Goal: Information Seeking & Learning: Learn about a topic

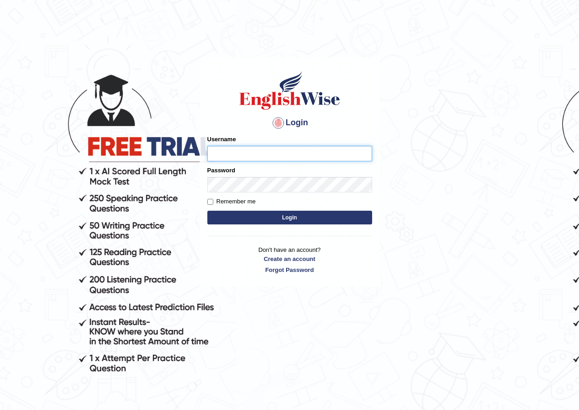
click at [322, 153] on input "Username" at bounding box center [289, 154] width 165 height 16
type input "Mayah"
click at [255, 215] on button "Login" at bounding box center [289, 218] width 165 height 14
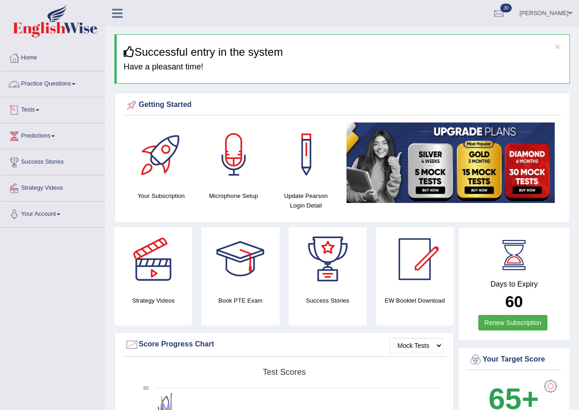
click at [66, 82] on link "Practice Questions" at bounding box center [52, 82] width 104 height 23
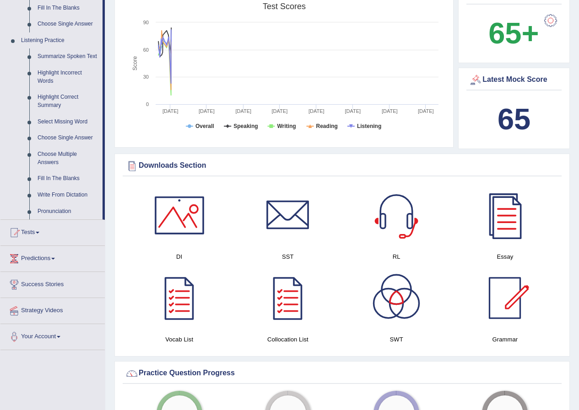
scroll to position [183, 0]
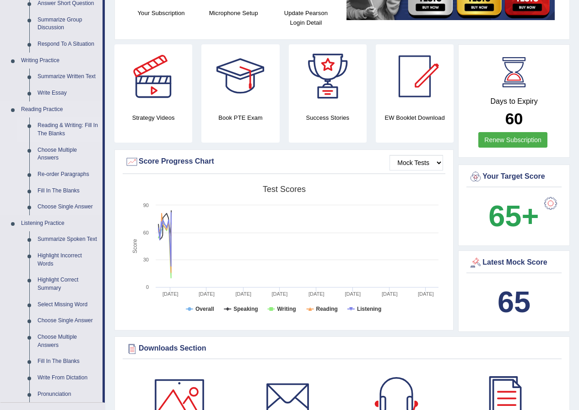
click at [61, 129] on link "Reading & Writing: Fill In The Blanks" at bounding box center [67, 130] width 69 height 24
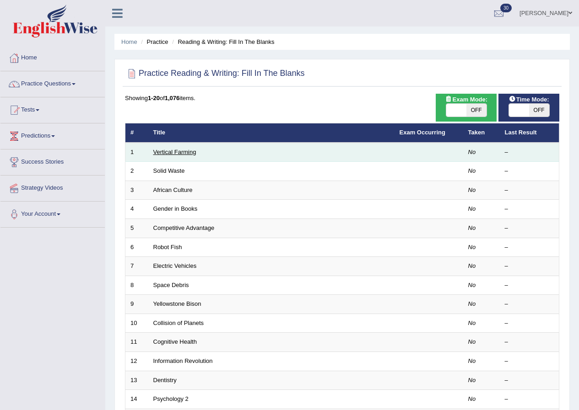
click at [175, 154] on link "Vertical Farming" at bounding box center [174, 152] width 43 height 7
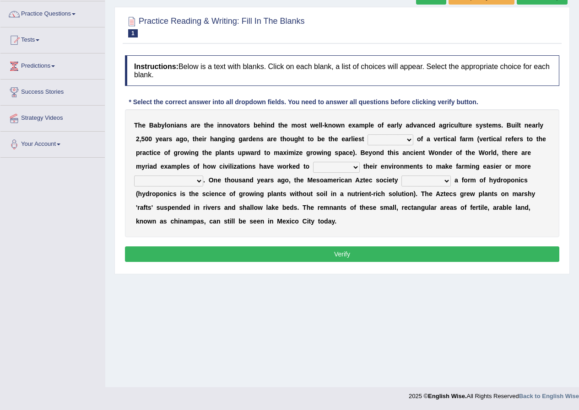
scroll to position [70, 0]
click at [410, 141] on select "prototype failure discredit protocol" at bounding box center [390, 140] width 46 height 11
select select "prototype"
click at [367, 135] on select "prototype failure discredit protocol" at bounding box center [390, 140] width 46 height 11
click at [353, 166] on select "manipulate escape respect disarrange" at bounding box center [336, 167] width 47 height 11
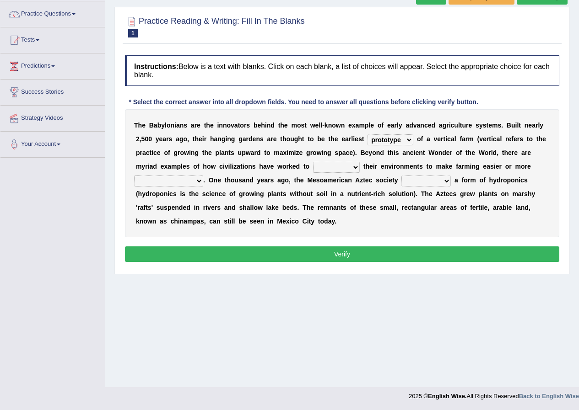
select select "manipulate"
click at [313, 162] on select "manipulate escape respect disarrange" at bounding box center [336, 167] width 47 height 11
click at [201, 179] on select "productive constructive connective counterproductive" at bounding box center [168, 181] width 69 height 11
select select "productive"
click at [134, 176] on select "productive constructive connective counterproductive" at bounding box center [168, 181] width 69 height 11
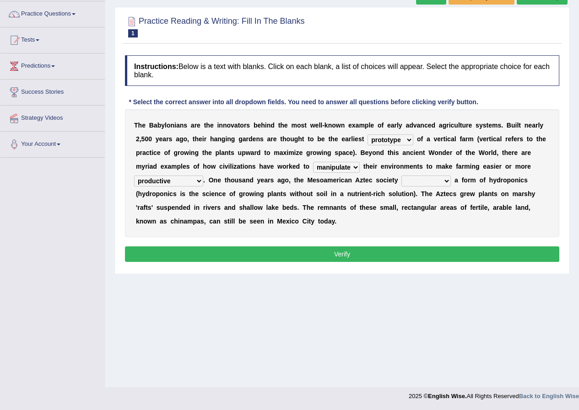
click at [446, 183] on select "domineered volunteered pioneered engineered" at bounding box center [425, 181] width 49 height 11
select select "pioneered"
click at [401, 176] on select "domineered volunteered pioneered engineered" at bounding box center [425, 181] width 49 height 11
click at [412, 253] on button "Verify" at bounding box center [342, 255] width 434 height 16
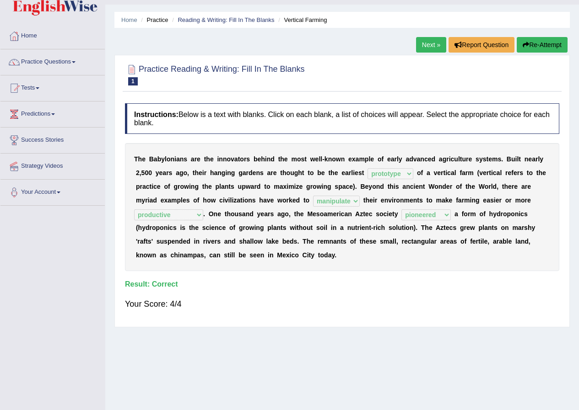
scroll to position [0, 0]
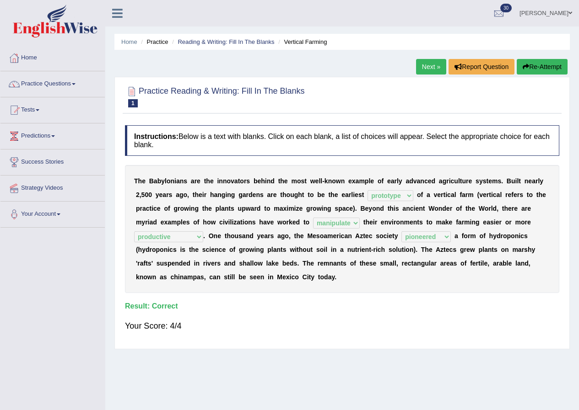
click at [426, 70] on link "Next »" at bounding box center [431, 67] width 30 height 16
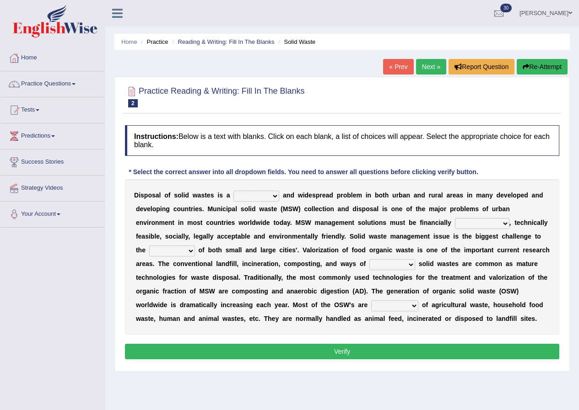
click at [248, 198] on select "slanting stinging stalling shafting" at bounding box center [256, 196] width 46 height 11
select select "shafting"
click at [233, 191] on select "slanting stinging stalling shafting" at bounding box center [256, 196] width 46 height 11
click at [493, 223] on select "unattainable sustainable objectionable treasonable" at bounding box center [482, 223] width 54 height 11
select select "sustainable"
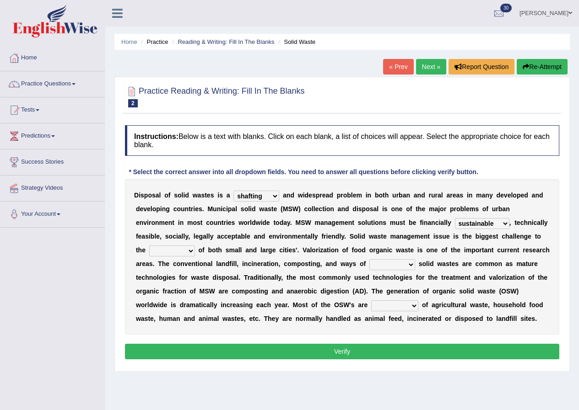
click at [455, 218] on select "unattainable sustainable objectionable treasonable" at bounding box center [482, 223] width 54 height 11
click at [179, 250] on select "plants culture authorities history" at bounding box center [172, 251] width 46 height 11
select select "authorities"
click at [149, 246] on select "plants culture authorities history" at bounding box center [172, 251] width 46 height 11
click at [410, 264] on select "reserving preserving deserving handling" at bounding box center [392, 264] width 46 height 11
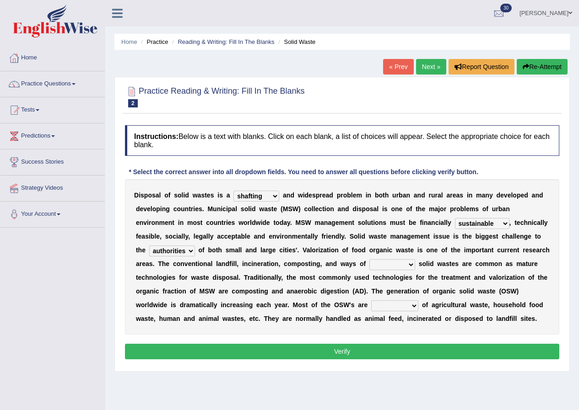
click at [410, 265] on select "reserving preserving deserving handling" at bounding box center [392, 264] width 46 height 11
click at [405, 262] on select "reserving preserving deserving handling" at bounding box center [392, 264] width 46 height 11
select select "handling"
click at [369, 259] on select "reserving preserving deserving handling" at bounding box center [392, 264] width 46 height 11
click at [406, 303] on select "composed disposed composing disposing" at bounding box center [394, 306] width 47 height 11
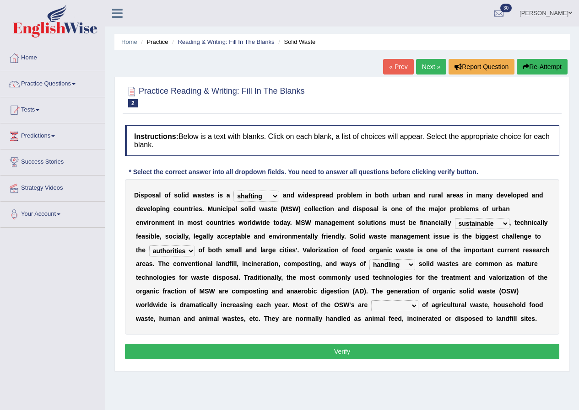
click at [412, 304] on select "composed disposed composing disposing" at bounding box center [394, 306] width 47 height 11
select select "composed"
click at [371, 301] on select "composed disposed composing disposing" at bounding box center [394, 306] width 47 height 11
click at [394, 356] on button "Verify" at bounding box center [342, 352] width 434 height 16
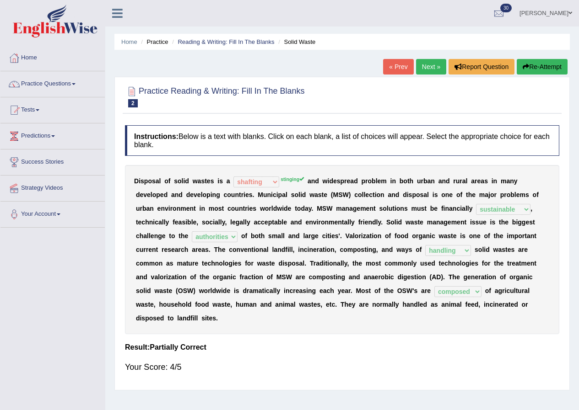
click at [296, 178] on sup "stinging" at bounding box center [291, 179] width 23 height 5
click at [432, 68] on link "Next »" at bounding box center [431, 67] width 30 height 16
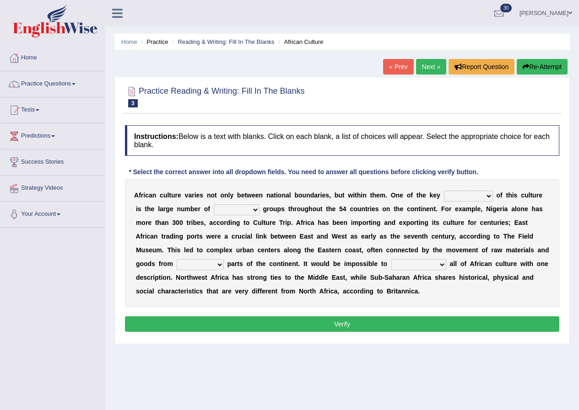
click at [485, 196] on select "conjectures features issues doubts" at bounding box center [468, 196] width 49 height 11
select select "features"
click at [444, 191] on select "conjectures features issues doubts" at bounding box center [468, 196] width 49 height 11
click at [248, 208] on select "ethic ethnic eugenic epic" at bounding box center [237, 210] width 46 height 11
select select "ethnic"
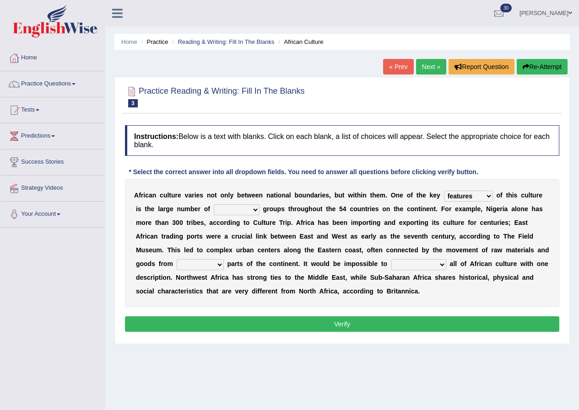
click at [214, 205] on select "ethic ethnic eugenic epic" at bounding box center [237, 210] width 46 height 11
click at [220, 266] on select "forelocked interlocked unlocked landlocked" at bounding box center [200, 264] width 47 height 11
select select "landlocked"
click at [177, 259] on select "forelocked interlocked unlocked landlocked" at bounding box center [200, 264] width 47 height 11
click at [442, 265] on select "characterize conceptualize symbolize synthesize" at bounding box center [418, 264] width 55 height 11
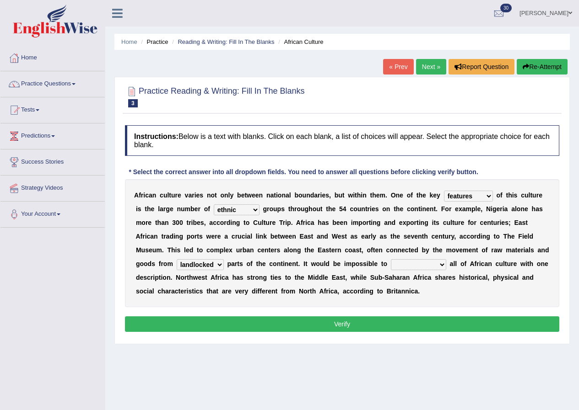
select select "symbolize"
click at [391, 259] on select "characterize conceptualize symbolize synthesize" at bounding box center [418, 264] width 55 height 11
click at [412, 319] on button "Verify" at bounding box center [342, 325] width 434 height 16
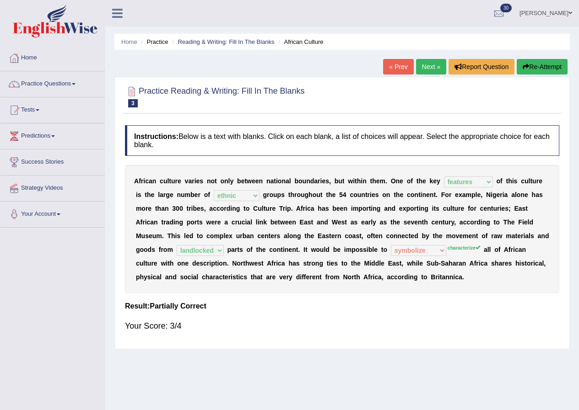
click at [426, 60] on link "Next »" at bounding box center [431, 67] width 30 height 16
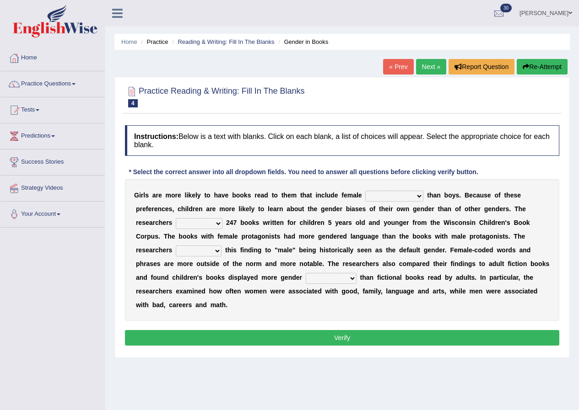
click at [415, 196] on select "protagonists cosmogonists agonists expressionists" at bounding box center [394, 196] width 58 height 11
select select "protagonists"
click at [365, 191] on select "protagonists cosmogonists agonists expressionists" at bounding box center [394, 196] width 58 height 11
click at [216, 223] on select "hydrolyzed paralyzed catalyzed analyzed" at bounding box center [199, 223] width 47 height 11
select select "analyzed"
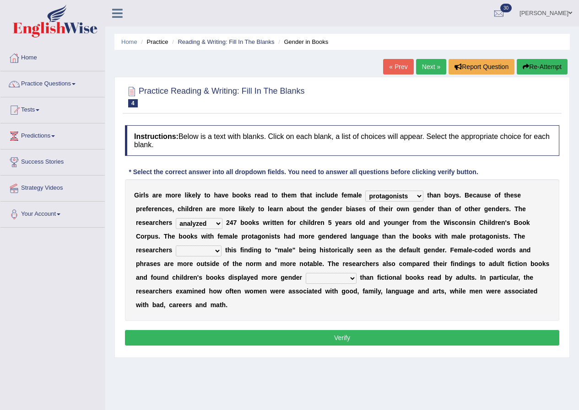
click at [176, 218] on select "hydrolyzed paralyzed catalyzed analyzed" at bounding box center [199, 223] width 47 height 11
click at [219, 253] on select "contribute tribute distribute attribute" at bounding box center [199, 251] width 46 height 11
select select "attribute"
click at [176, 246] on select "contribute tribute distribute attribute" at bounding box center [199, 251] width 46 height 11
click at [347, 279] on select "stereotypes teletypes prototypes electrotypes" at bounding box center [331, 278] width 51 height 11
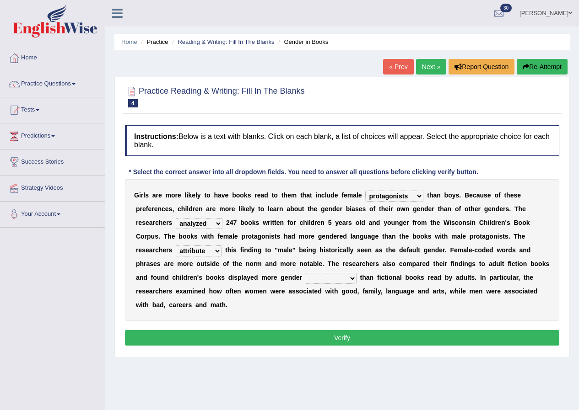
select select "stereotypes"
click at [306, 273] on select "stereotypes teletypes prototypes electrotypes" at bounding box center [331, 278] width 51 height 11
click at [311, 340] on button "Verify" at bounding box center [342, 338] width 434 height 16
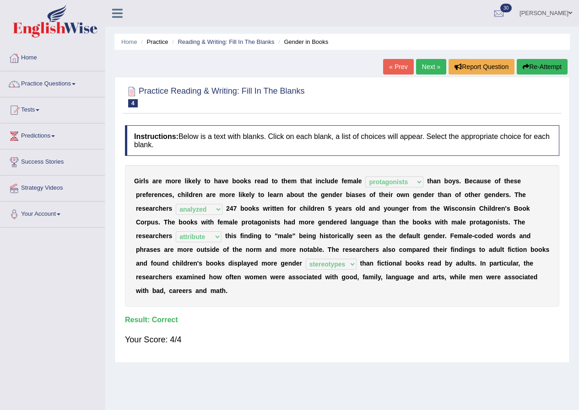
click at [425, 71] on link "Next »" at bounding box center [431, 67] width 30 height 16
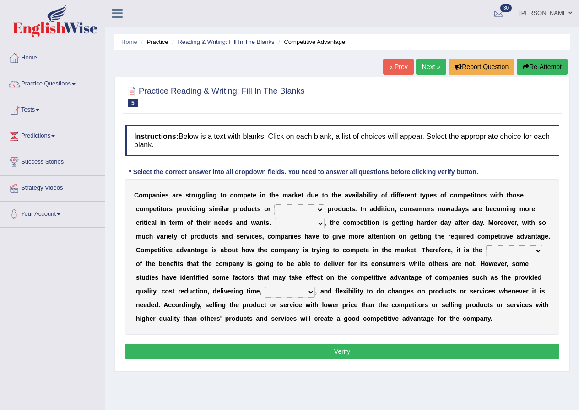
click at [307, 211] on select "constitution restitution substitution institution" at bounding box center [299, 210] width 50 height 11
click at [315, 211] on select "constitution restitution substitution institution" at bounding box center [299, 210] width 50 height 11
select select "substitution"
click at [274, 205] on select "constitution restitution substitution institution" at bounding box center [299, 210] width 50 height 11
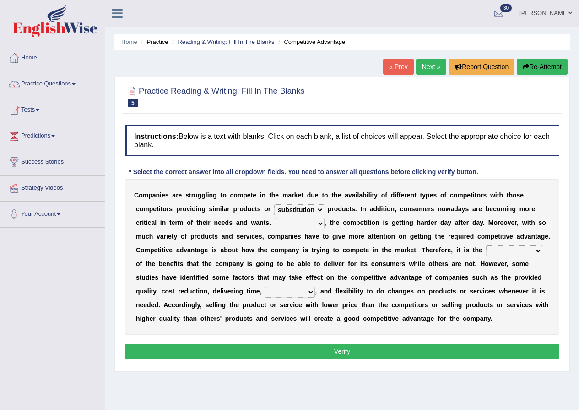
click at [317, 222] on select "However Instead Additionally Therefore" at bounding box center [300, 223] width 50 height 11
select select "However"
click at [275, 218] on select "However Instead Additionally Therefore" at bounding box center [300, 223] width 50 height 11
click at [507, 249] on select "dissemination ordination determination incarnation" at bounding box center [514, 251] width 56 height 11
click at [518, 250] on select "dissemination ordination determination incarnation" at bounding box center [514, 251] width 56 height 11
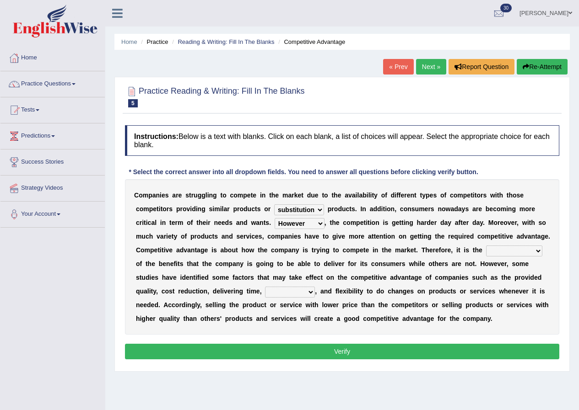
click at [518, 251] on select "dissemination ordination determination incarnation" at bounding box center [514, 251] width 56 height 11
select select "determination"
click at [486, 246] on select "dissemination ordination determination incarnation" at bounding box center [514, 251] width 56 height 11
click at [294, 293] on select "captivation aggregation deprivation innovation" at bounding box center [290, 292] width 50 height 11
select select "innovation"
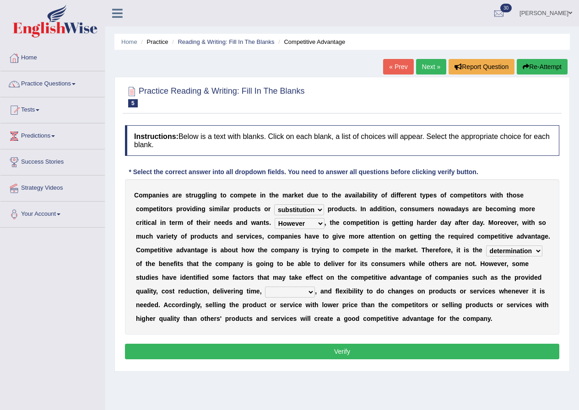
click at [265, 287] on select "captivation aggregation deprivation innovation" at bounding box center [290, 292] width 50 height 11
click at [295, 352] on button "Verify" at bounding box center [342, 352] width 434 height 16
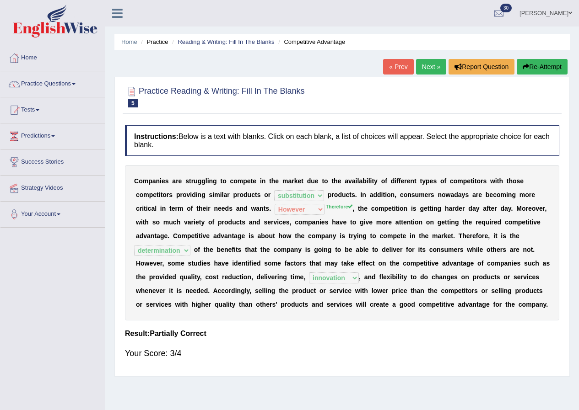
click at [548, 8] on link "[PERSON_NAME]" at bounding box center [545, 12] width 66 height 24
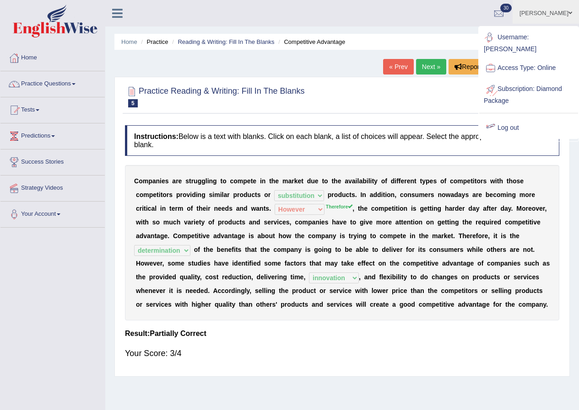
click at [506, 118] on link "Log out" at bounding box center [528, 128] width 99 height 21
